Goal: Transaction & Acquisition: Subscribe to service/newsletter

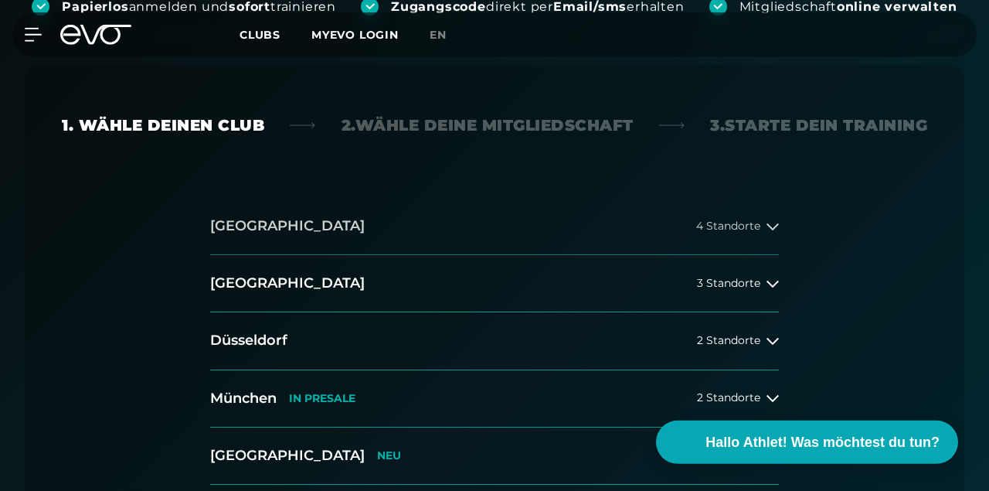
scroll to position [341, 0]
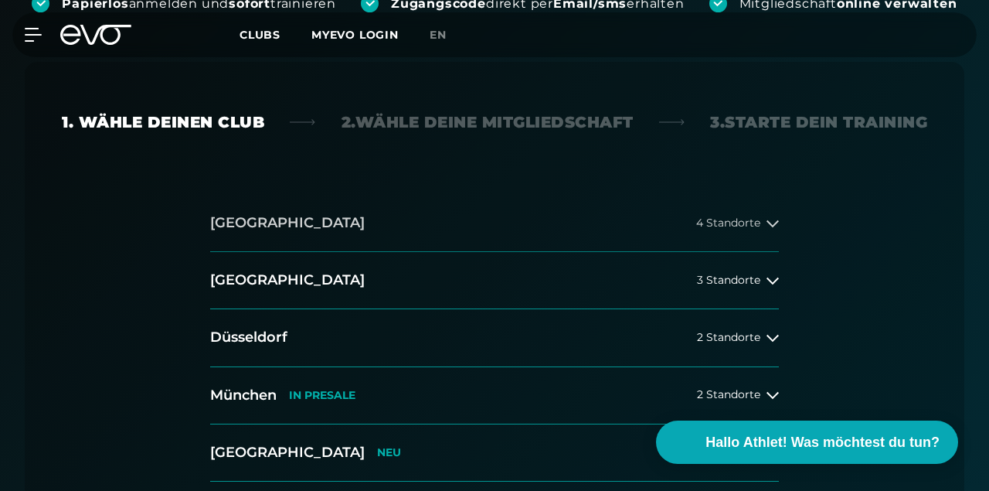
click at [724, 223] on span "4 Standorte" at bounding box center [728, 223] width 64 height 12
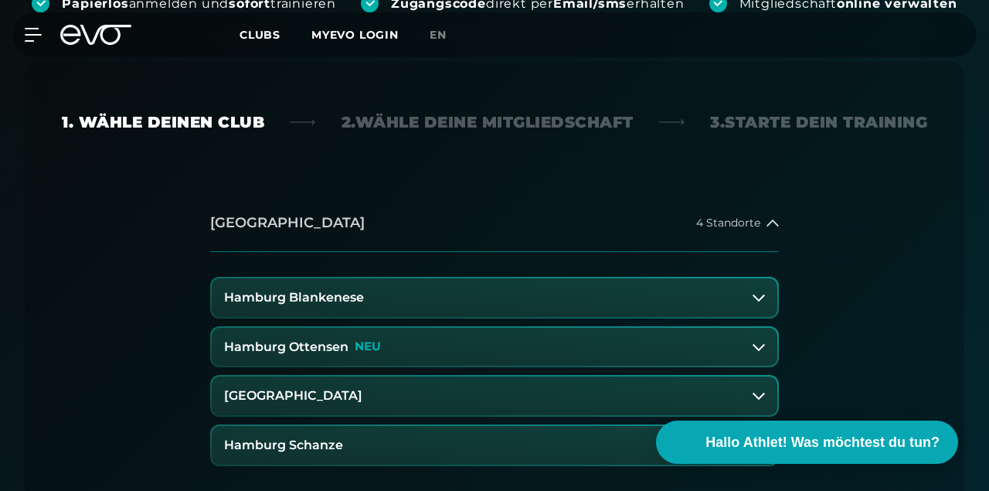
scroll to position [425, 0]
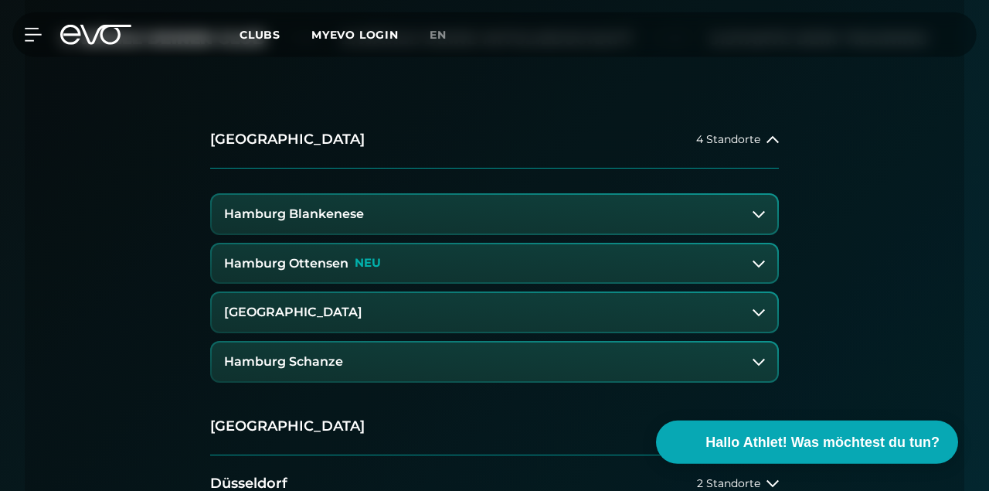
click at [688, 357] on button "Hamburg Schanze" at bounding box center [494, 361] width 565 height 39
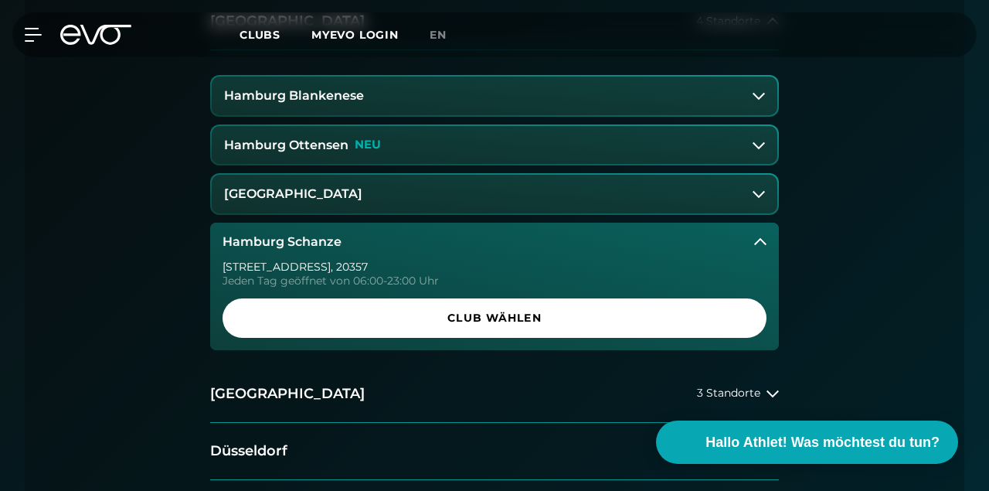
scroll to position [544, 0]
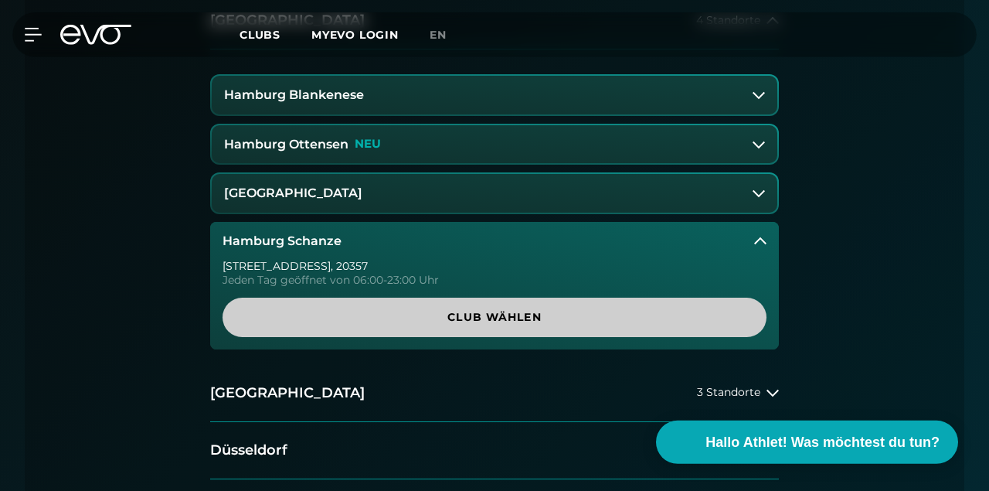
click at [649, 312] on span "Club wählen" at bounding box center [494, 317] width 507 height 16
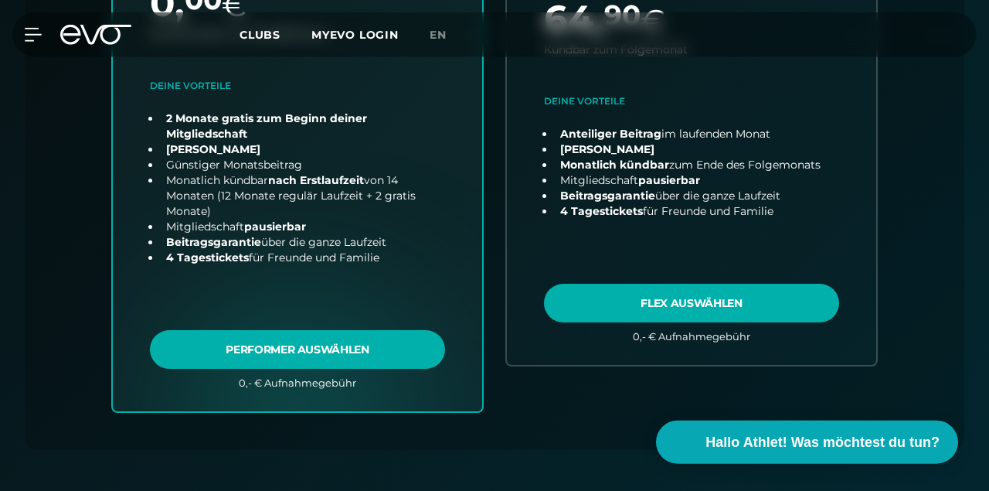
scroll to position [888, 0]
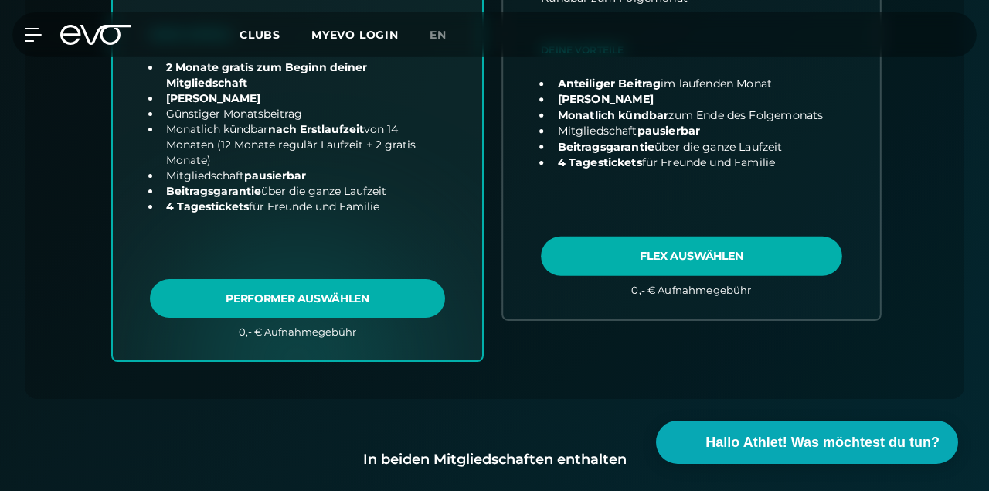
click at [809, 251] on link "choose plan" at bounding box center [691, 46] width 377 height 544
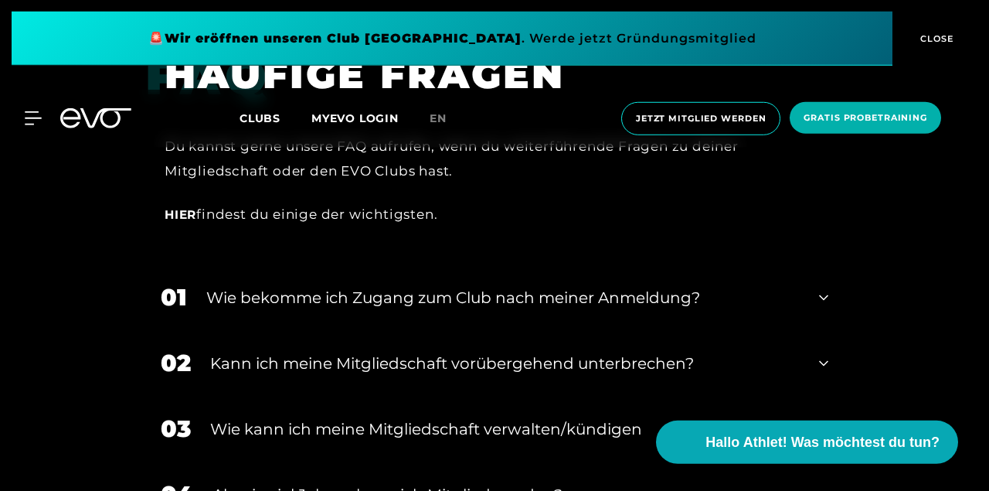
scroll to position [2518, 0]
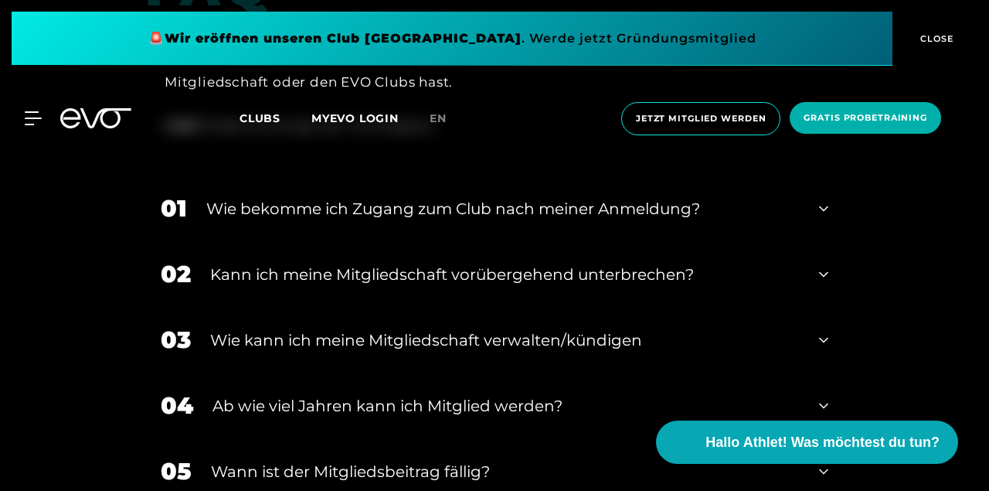
click at [827, 217] on icon at bounding box center [823, 208] width 9 height 19
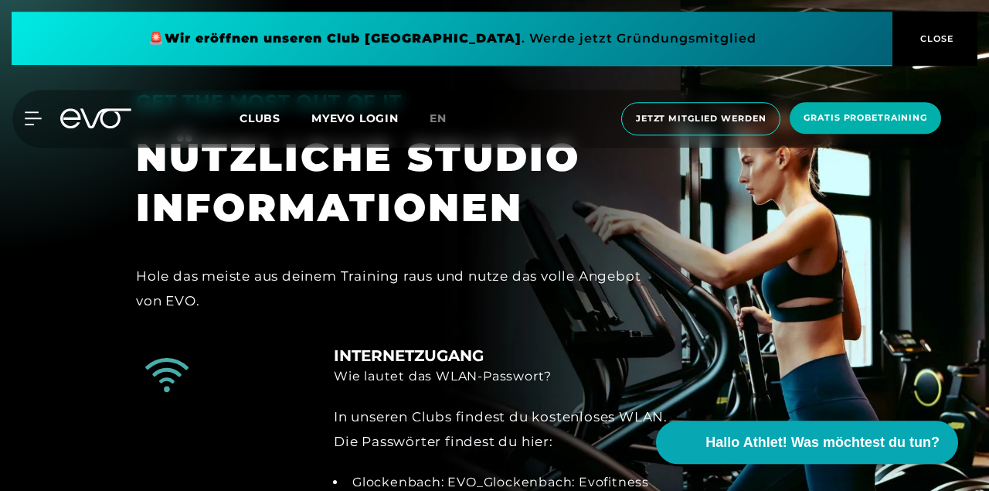
scroll to position [986, 0]
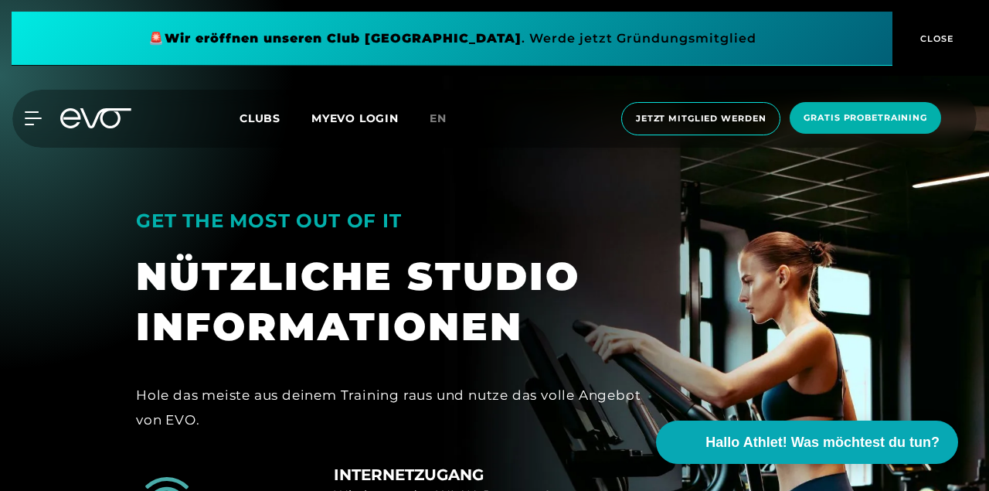
click at [954, 31] on button "CLOSE" at bounding box center [934, 39] width 85 height 54
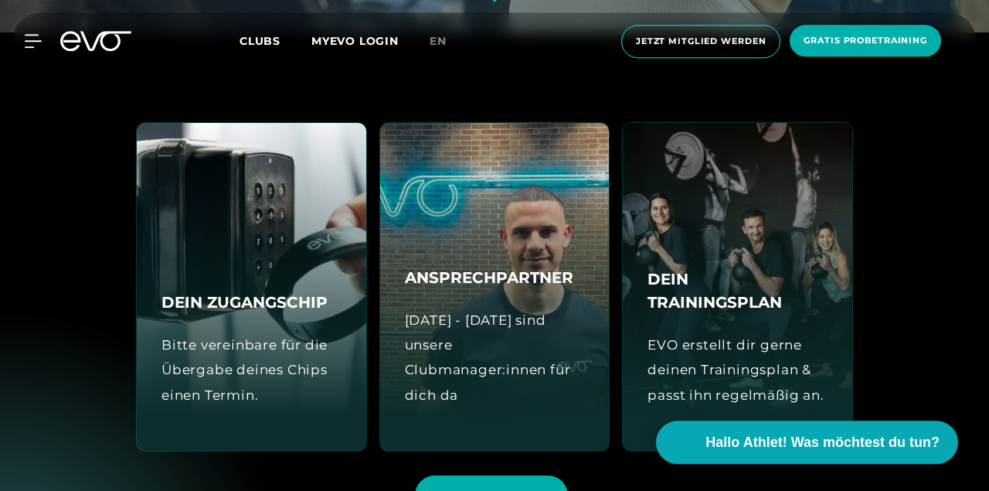
scroll to position [526, 0]
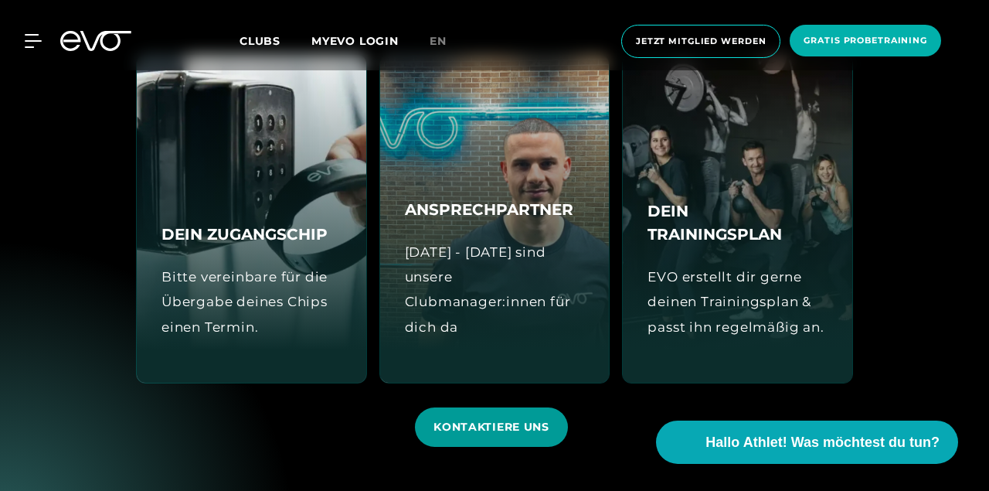
click at [491, 416] on span "KONTAKTIERE UNS" at bounding box center [491, 426] width 153 height 39
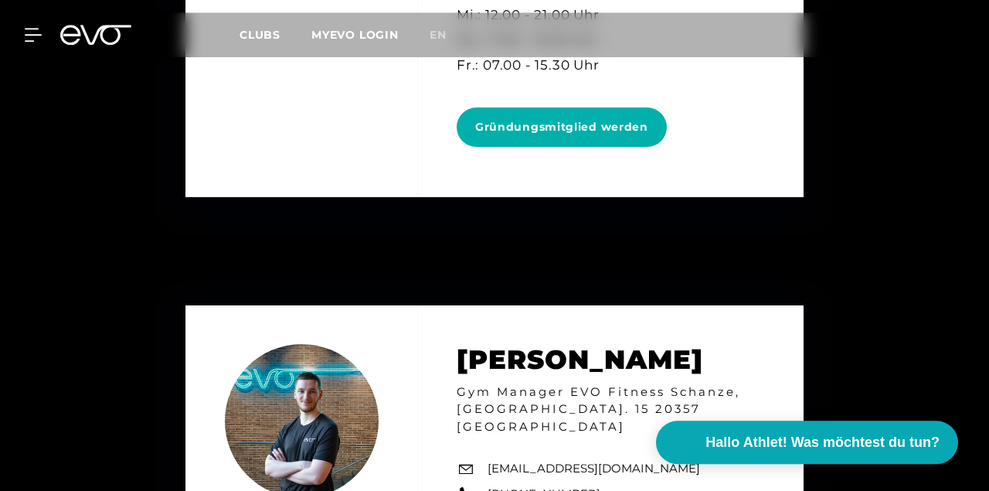
scroll to position [6949, 0]
